Goal: Task Accomplishment & Management: Use online tool/utility

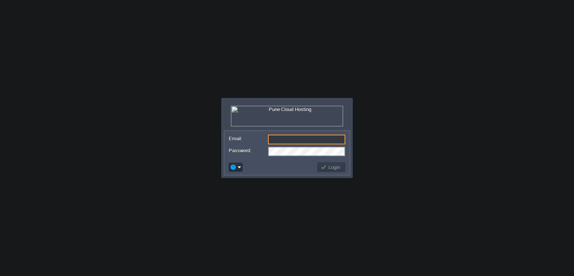
click at [273, 138] on input "Email:" at bounding box center [306, 139] width 77 height 10
click at [303, 144] on div at bounding box center [287, 139] width 117 height 10
click at [291, 141] on input "Email:" at bounding box center [306, 139] width 77 height 10
type input "[EMAIL_ADDRESS][DOMAIN_NAME]"
click at [335, 168] on button "Login" at bounding box center [331, 167] width 22 height 7
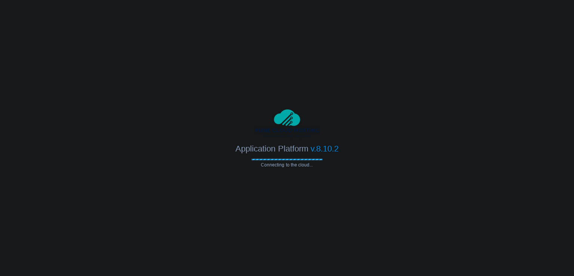
click at [326, 52] on body "Application Platform v.8.10.2 Connecting to the cloud... Required Field Email: …" at bounding box center [287, 138] width 574 height 276
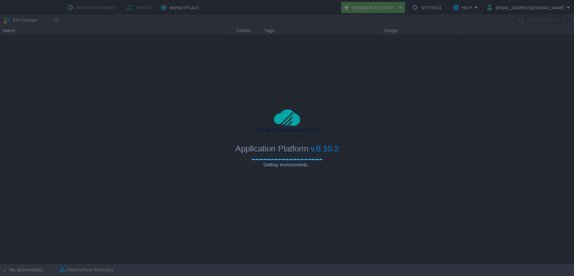
type input "Search (Ctrl+F)"
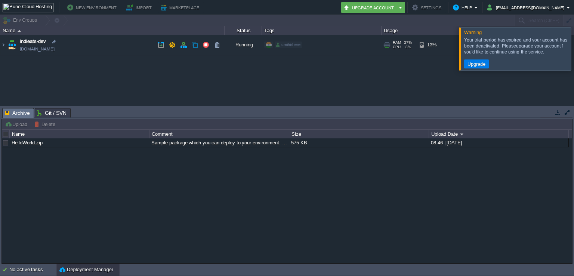
click at [82, 45] on td "indieats-dev [DOMAIN_NAME]" at bounding box center [112, 45] width 224 height 21
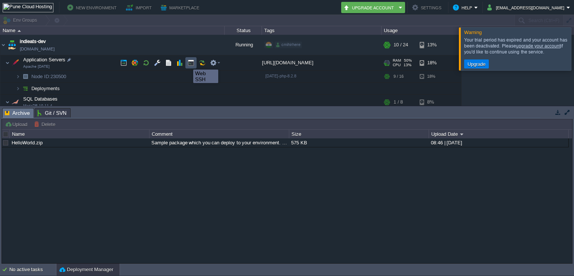
click at [189, 63] on button "button" at bounding box center [190, 62] width 7 height 7
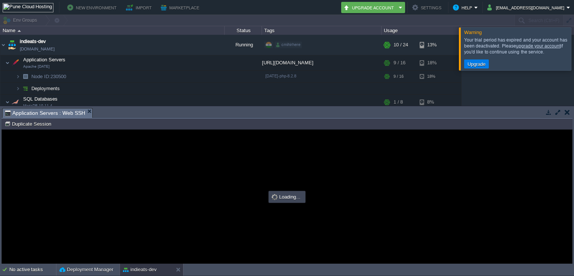
type input "#000000"
